Goal: Subscribe to service/newsletter

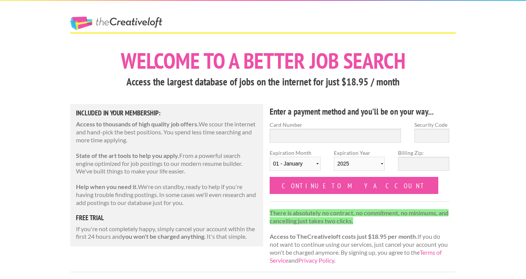
click at [146, 20] on link "The Creative Loft" at bounding box center [116, 24] width 92 height 14
click at [85, 24] on link "The Creative Loft" at bounding box center [116, 24] width 92 height 14
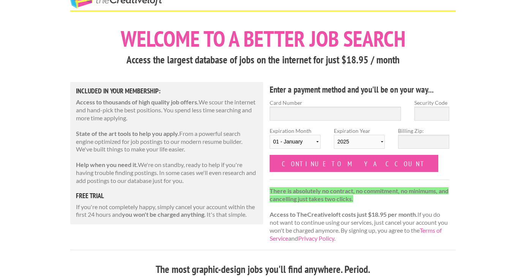
scroll to position [24, 0]
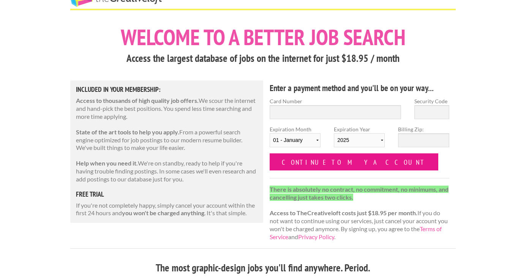
click at [292, 166] on input "Continue to my account" at bounding box center [354, 161] width 169 height 17
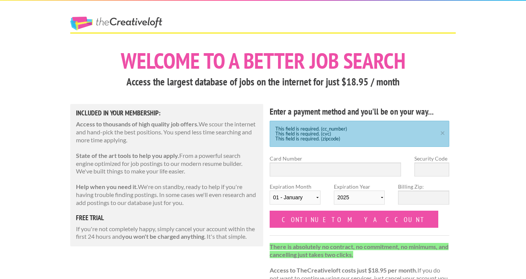
scroll to position [4, 0]
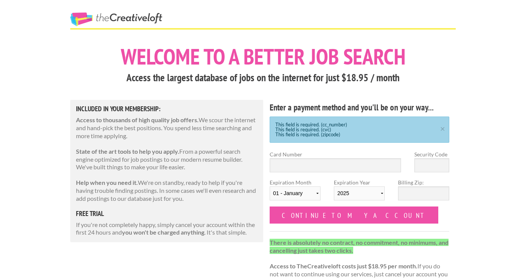
click at [81, 18] on link "The Creative Loft" at bounding box center [116, 20] width 92 height 14
